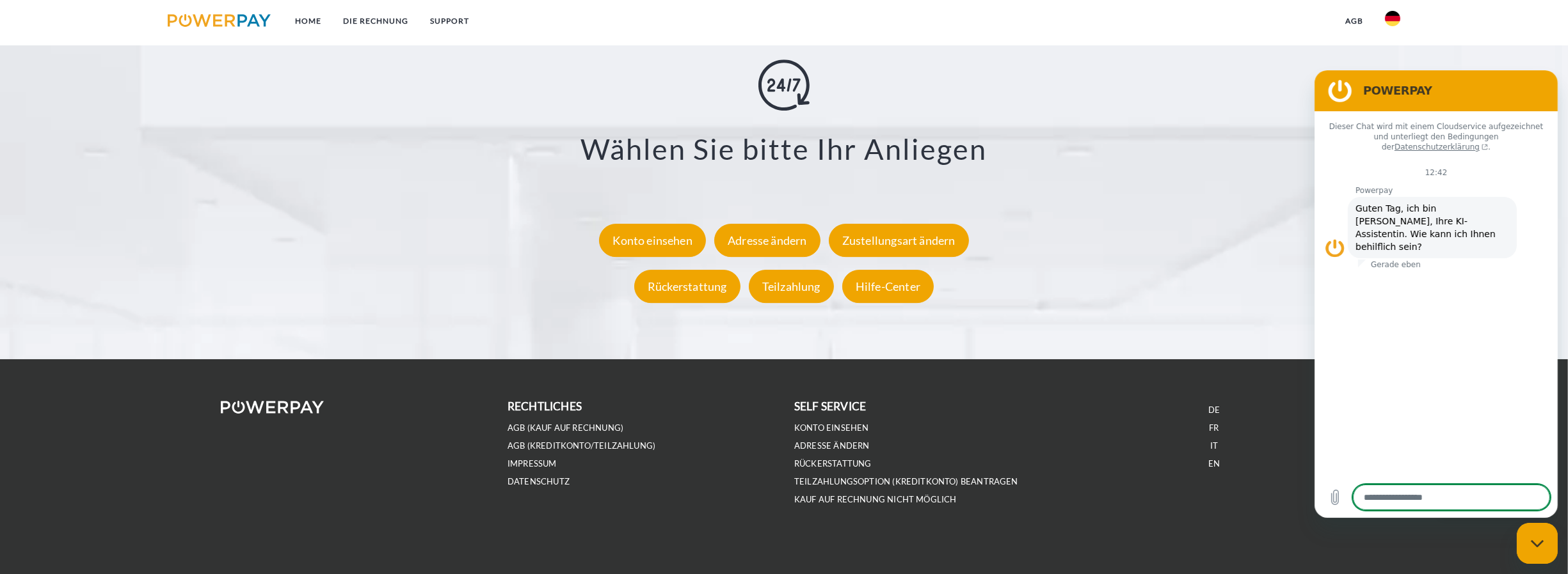
scroll to position [2425, 0]
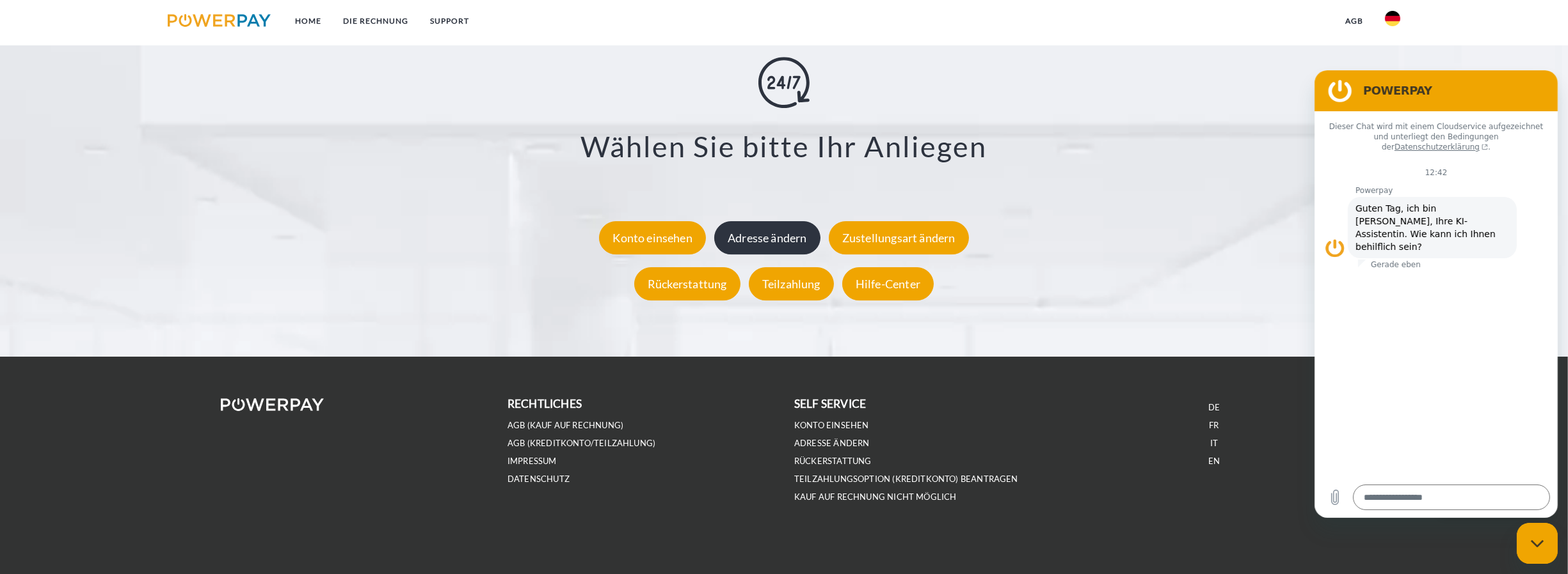
click at [794, 238] on div "Adresse ändern" at bounding box center [767, 238] width 106 height 33
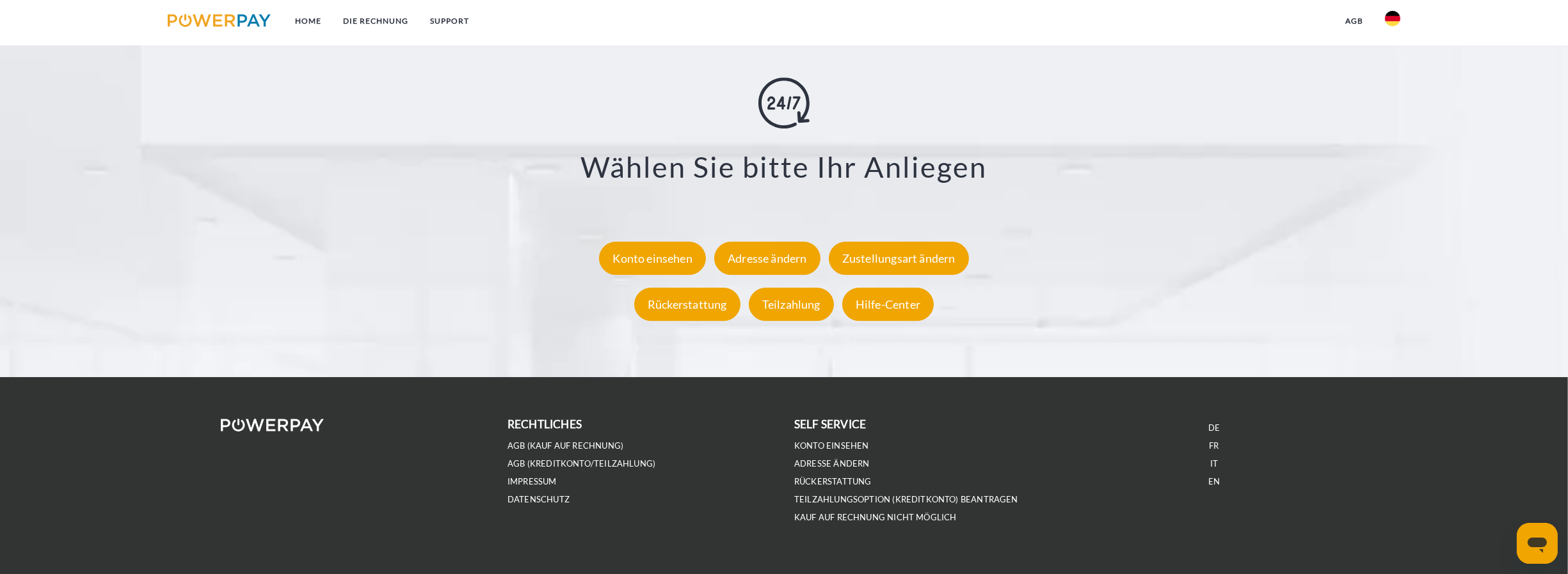
scroll to position [2425, 0]
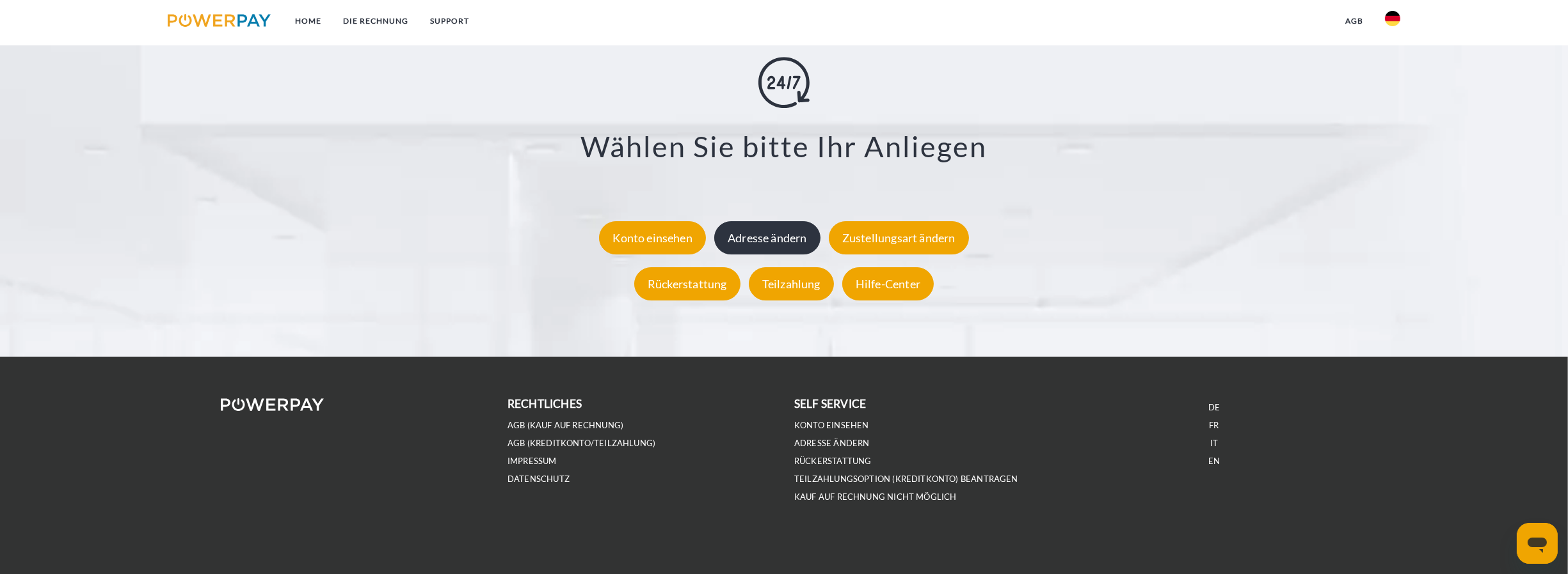
click at [807, 238] on div "Adresse ändern" at bounding box center [767, 238] width 106 height 33
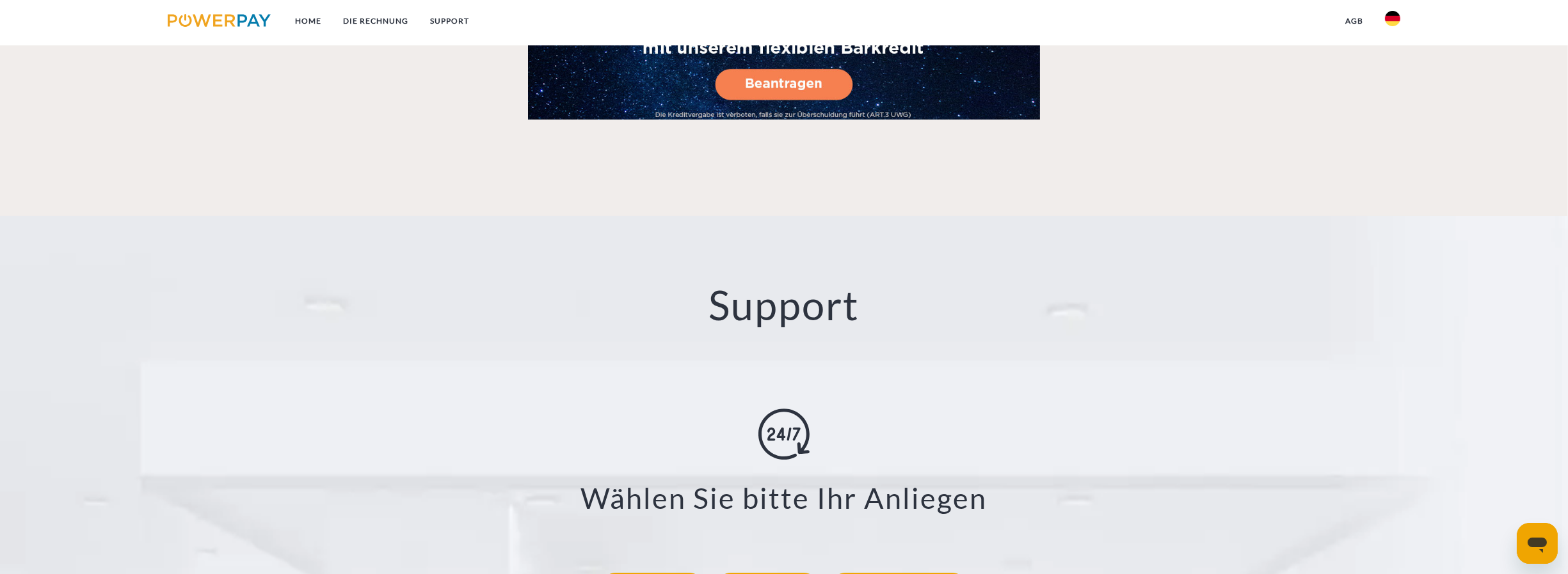
scroll to position [2234, 0]
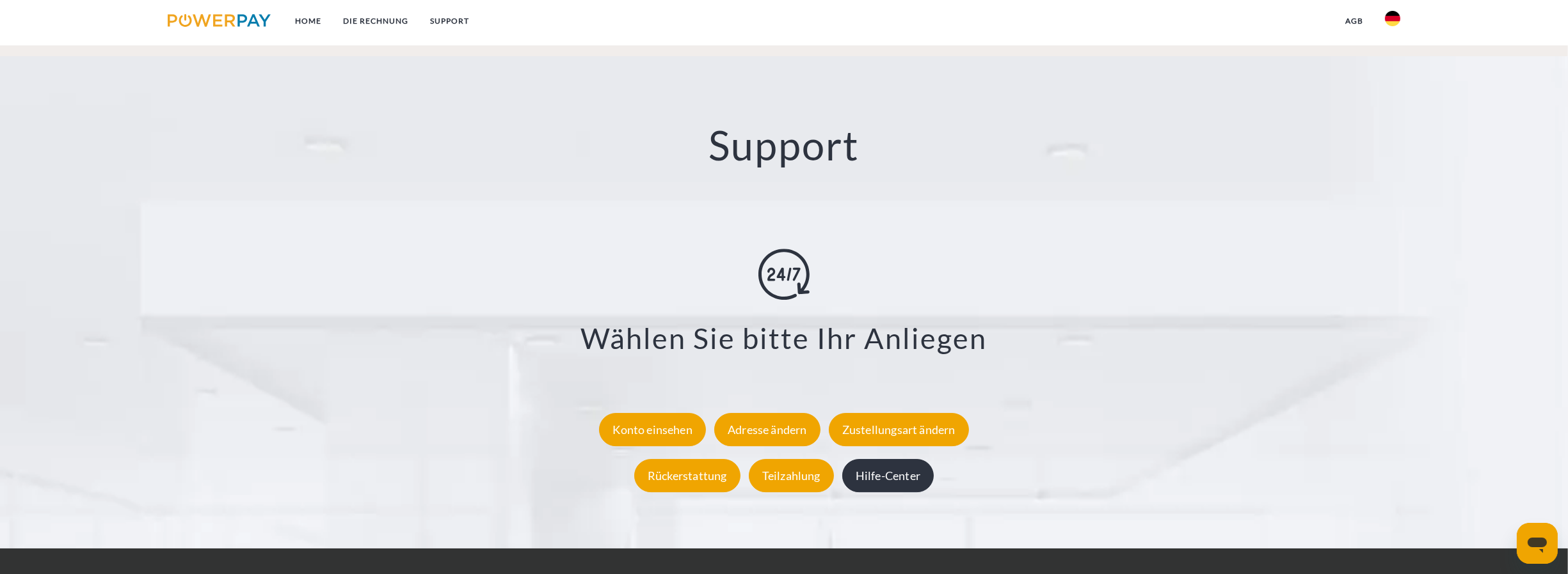
click at [914, 477] on div "Hilfe-Center" at bounding box center [888, 476] width 92 height 33
